Goal: Find specific page/section

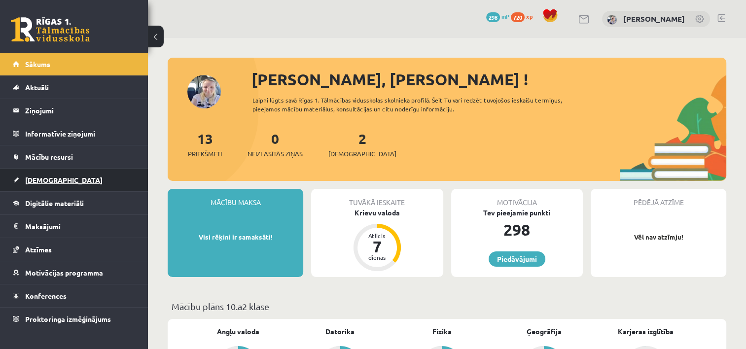
click at [109, 173] on link "[DEMOGRAPHIC_DATA]" at bounding box center [74, 180] width 123 height 23
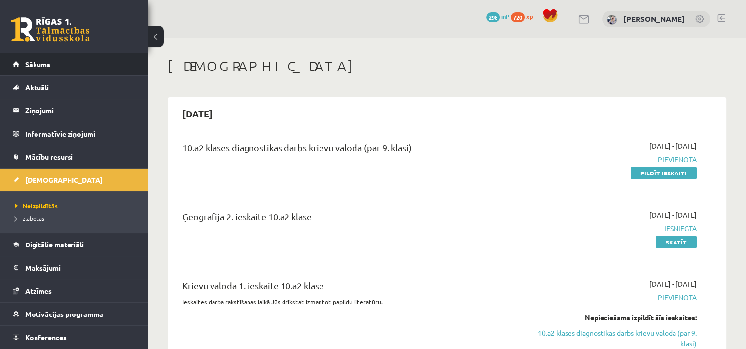
click at [44, 58] on link "Sākums" at bounding box center [74, 64] width 123 height 23
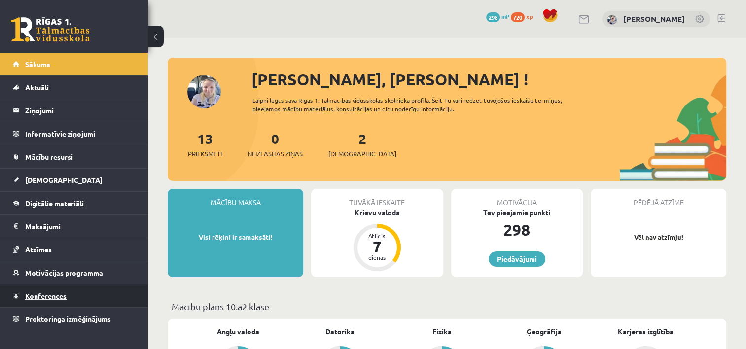
click at [58, 295] on span "Konferences" at bounding box center [45, 295] width 41 height 9
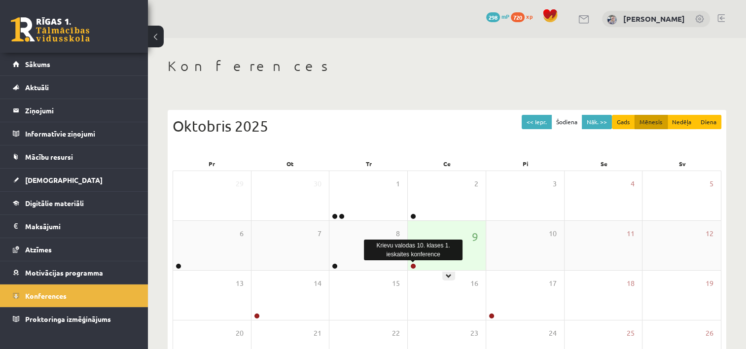
click at [412, 266] on link at bounding box center [413, 266] width 6 height 6
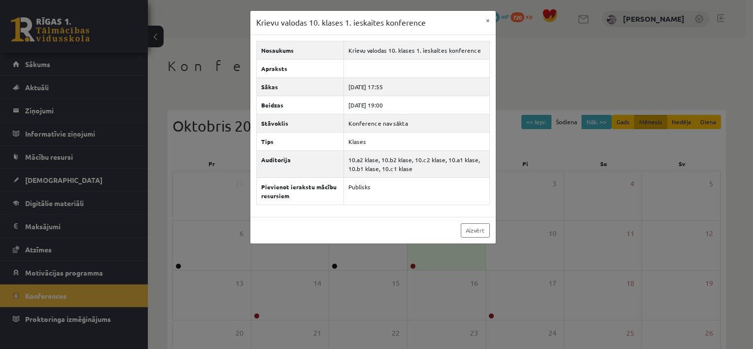
click at [576, 65] on div "Krievu valodas 10. klases 1. ieskaites konference × Nosaukums Krievu valodas 10…" at bounding box center [376, 174] width 753 height 349
